Goal: Transaction & Acquisition: Purchase product/service

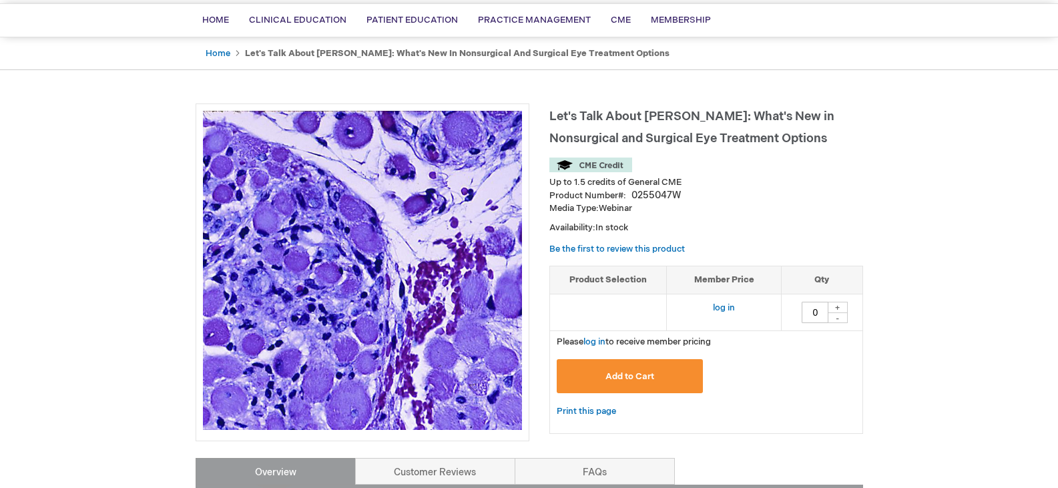
scroll to position [95, 0]
click at [594, 340] on link "log in" at bounding box center [594, 341] width 22 height 11
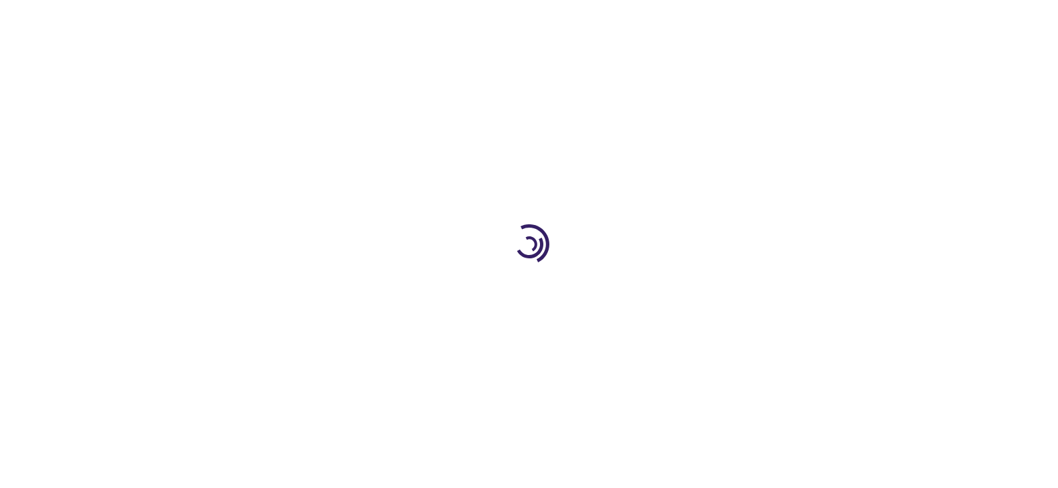
type input "0"
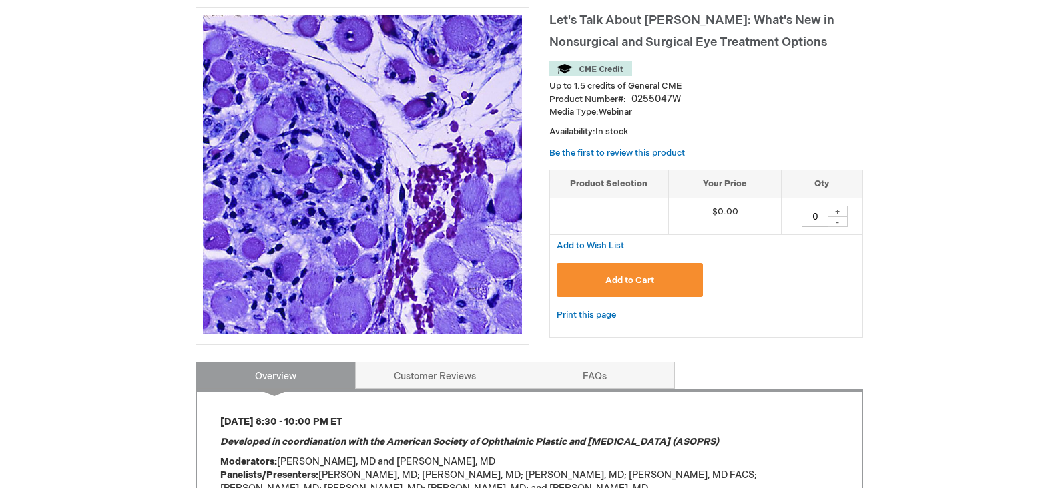
scroll to position [192, 0]
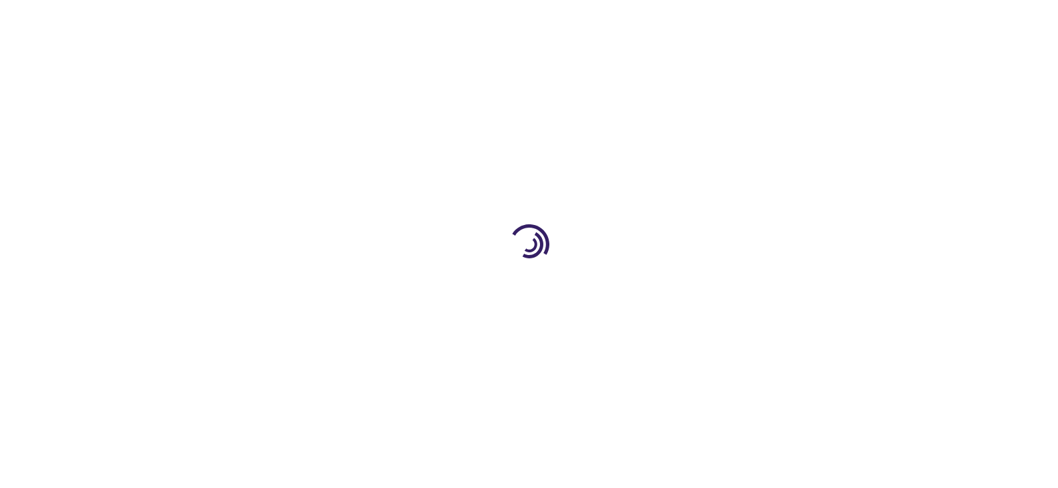
type input "0"
